Goal: Task Accomplishment & Management: Use online tool/utility

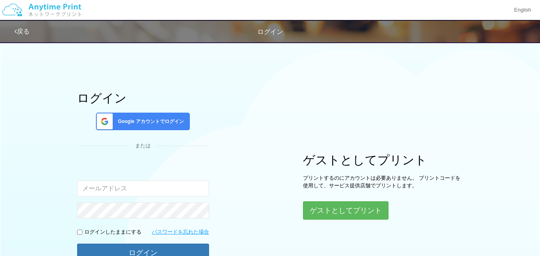
click at [155, 121] on span "Google アカウントでログイン" at bounding box center [149, 121] width 69 height 7
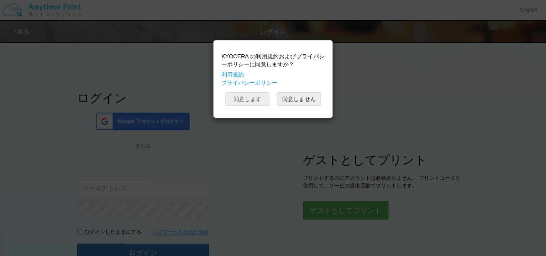
click at [233, 99] on button "同意します" at bounding box center [247, 99] width 44 height 14
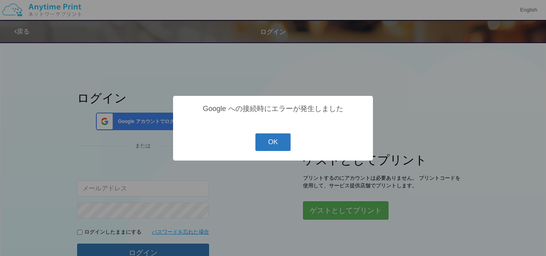
click at [269, 138] on button "OK" at bounding box center [273, 142] width 36 height 18
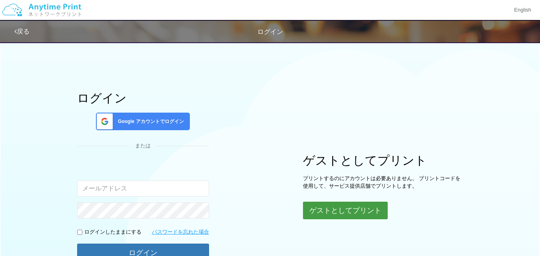
click at [358, 208] on button "ゲストとしてプリント" at bounding box center [345, 211] width 85 height 18
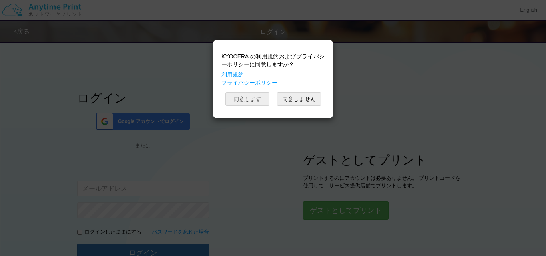
click at [254, 100] on button "同意します" at bounding box center [247, 99] width 44 height 14
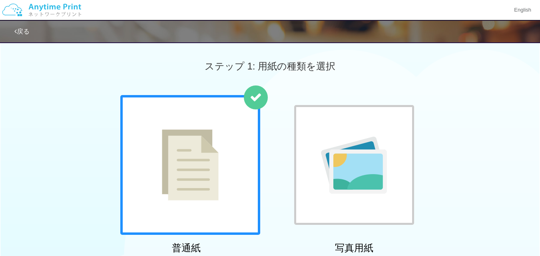
click at [539, 206] on div "普通紙 写真用紙" at bounding box center [270, 176] width 540 height 162
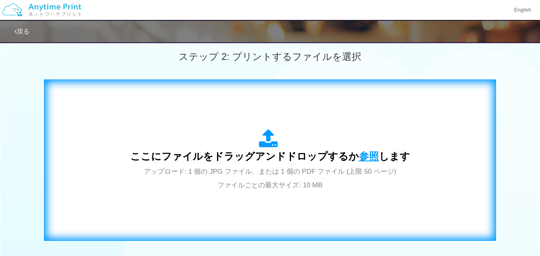
click at [359, 158] on span "参照" at bounding box center [369, 156] width 20 height 11
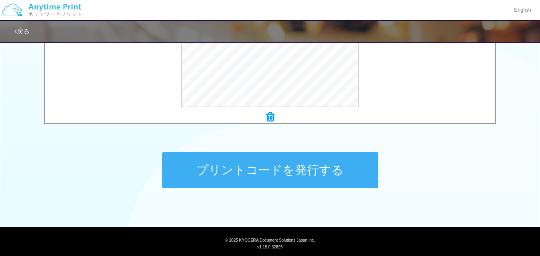
scroll to position [352, 0]
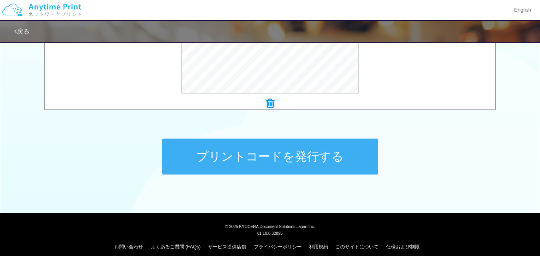
click at [213, 151] on button "プリントコードを発行する" at bounding box center [270, 157] width 216 height 36
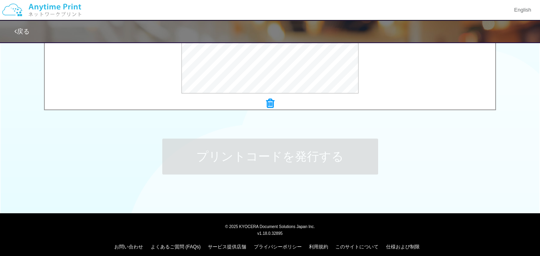
scroll to position [0, 0]
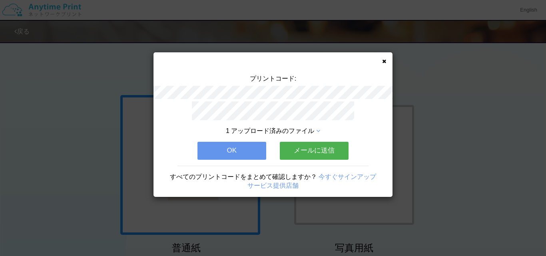
click at [253, 148] on button "OK" at bounding box center [231, 151] width 69 height 18
